Goal: Check status

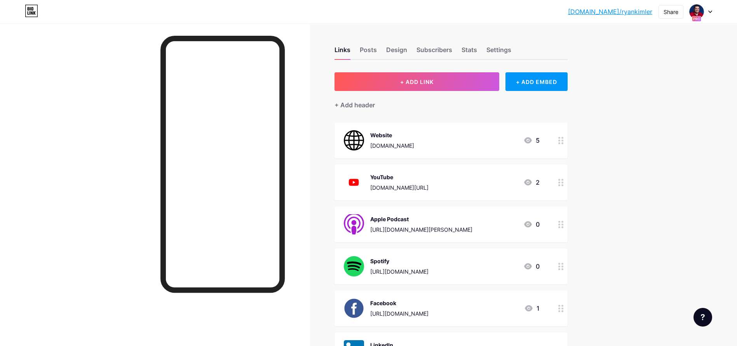
click at [711, 9] on div at bounding box center [701, 12] width 23 height 14
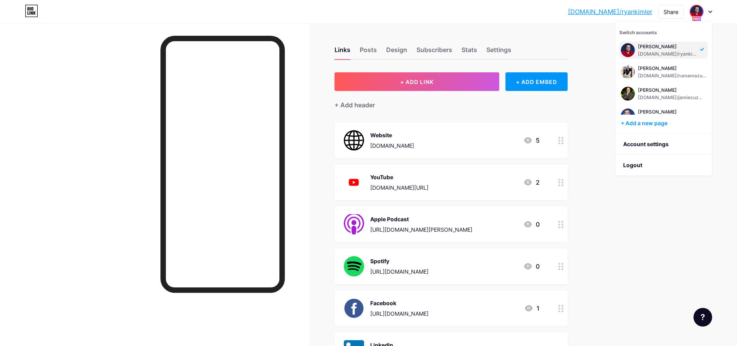
scroll to position [123, 0]
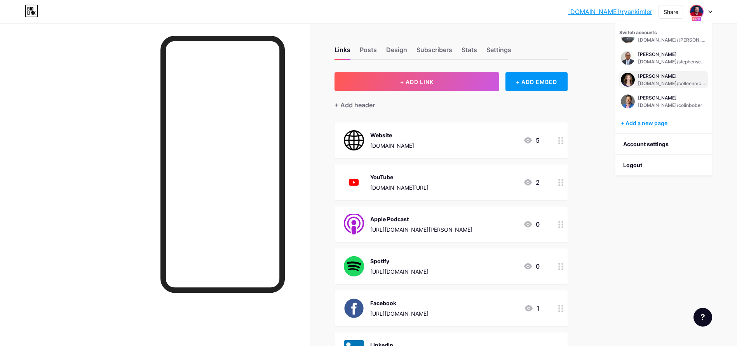
click at [651, 83] on div "[DOMAIN_NAME]/colleenmcknight" at bounding box center [672, 83] width 68 height 6
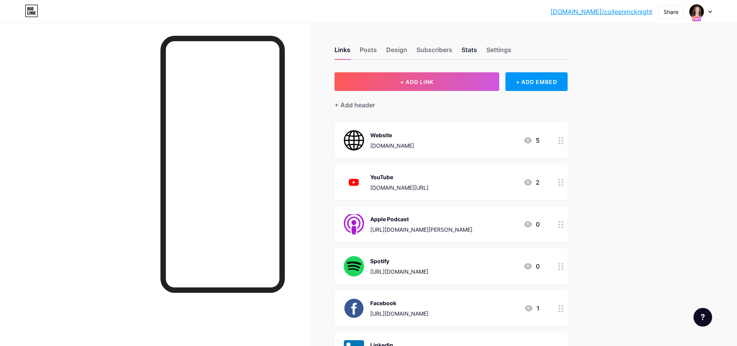
click at [475, 47] on div "Stats" at bounding box center [470, 52] width 16 height 14
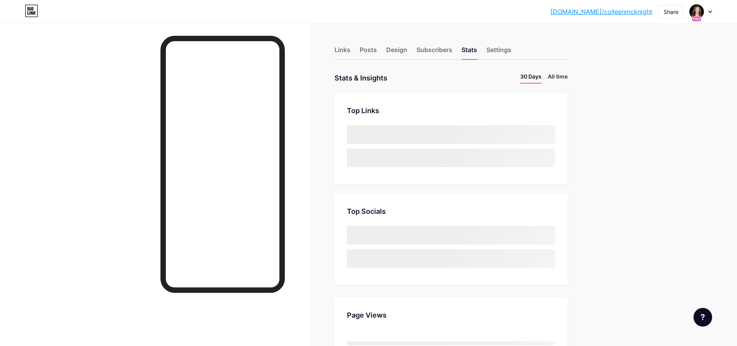
click at [566, 78] on li "All time" at bounding box center [558, 77] width 20 height 11
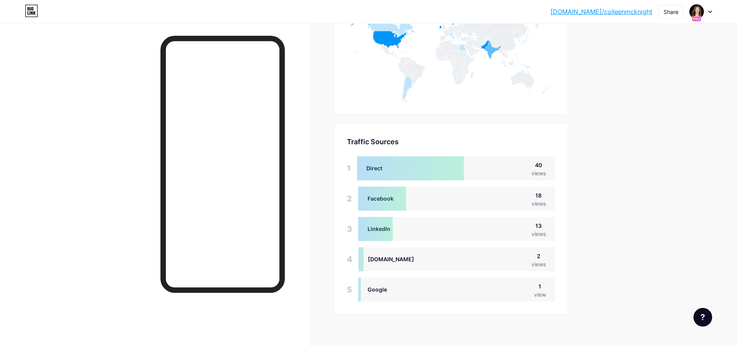
scroll to position [487, 0]
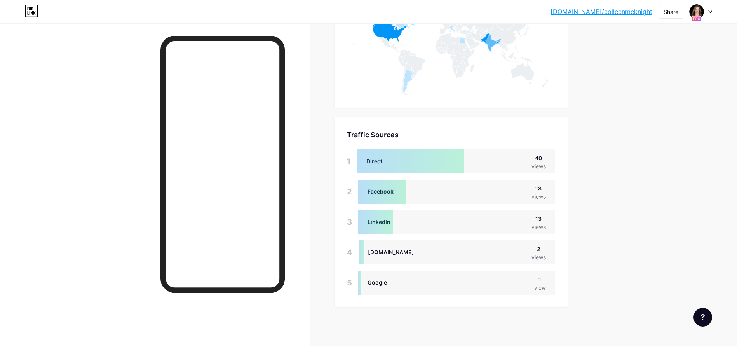
click at [708, 11] on div at bounding box center [701, 12] width 23 height 14
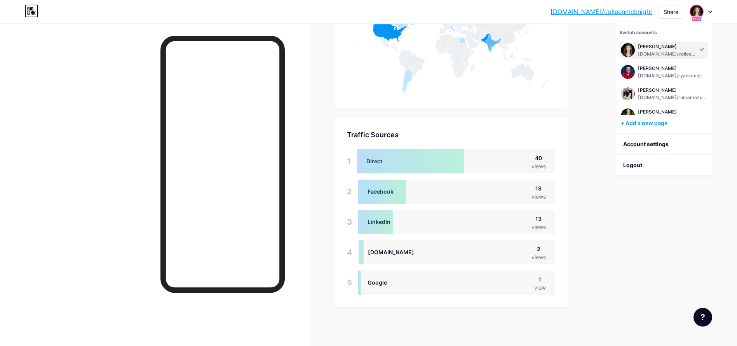
scroll to position [79, 0]
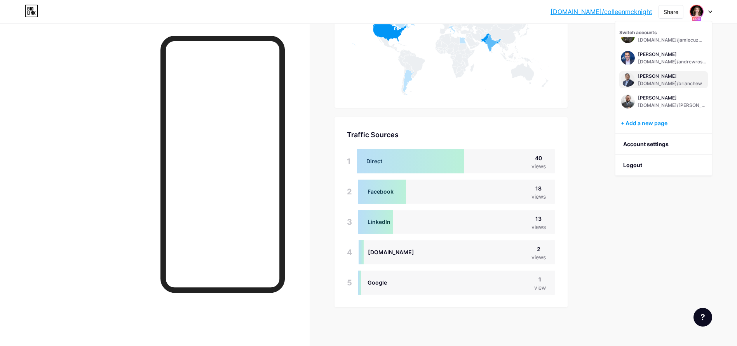
click at [642, 78] on div "[PERSON_NAME]" at bounding box center [670, 76] width 64 height 6
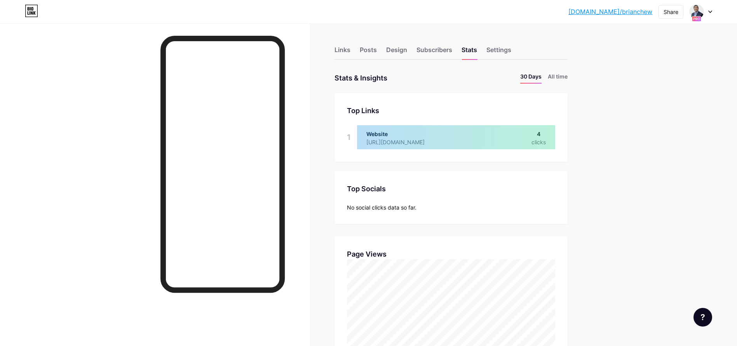
scroll to position [346, 737]
click at [568, 80] on li "All time" at bounding box center [558, 77] width 20 height 11
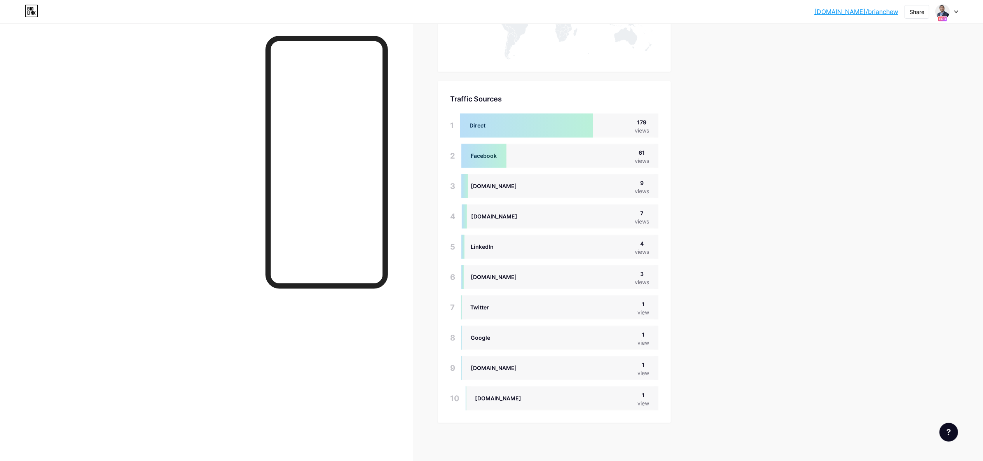
scroll to position [461, 983]
drag, startPoint x: 733, startPoint y: 3, endPoint x: 727, endPoint y: 107, distance: 104.7
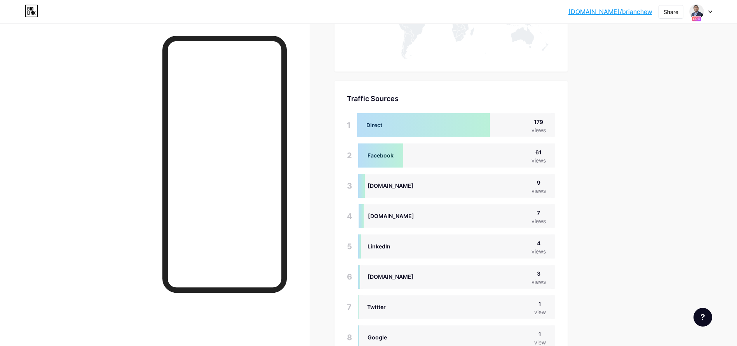
scroll to position [346, 737]
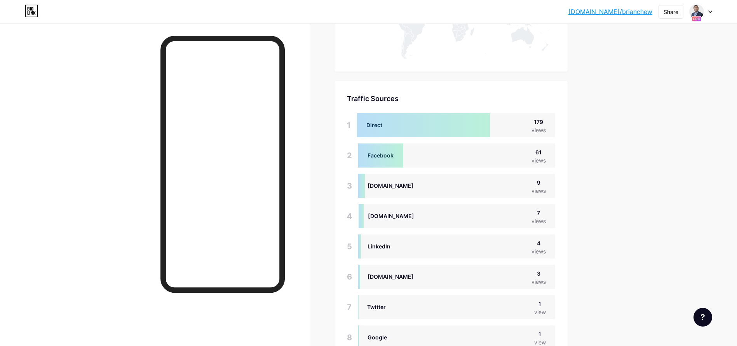
drag, startPoint x: 420, startPoint y: 23, endPoint x: 330, endPoint y: 128, distance: 138.6
click at [329, 115] on div "Links Posts Design Subscribers Stats Settings Stats & Insights Page Stats 30 Da…" at bounding box center [300, 3] width 600 height 915
